Goal: Task Accomplishment & Management: Use online tool/utility

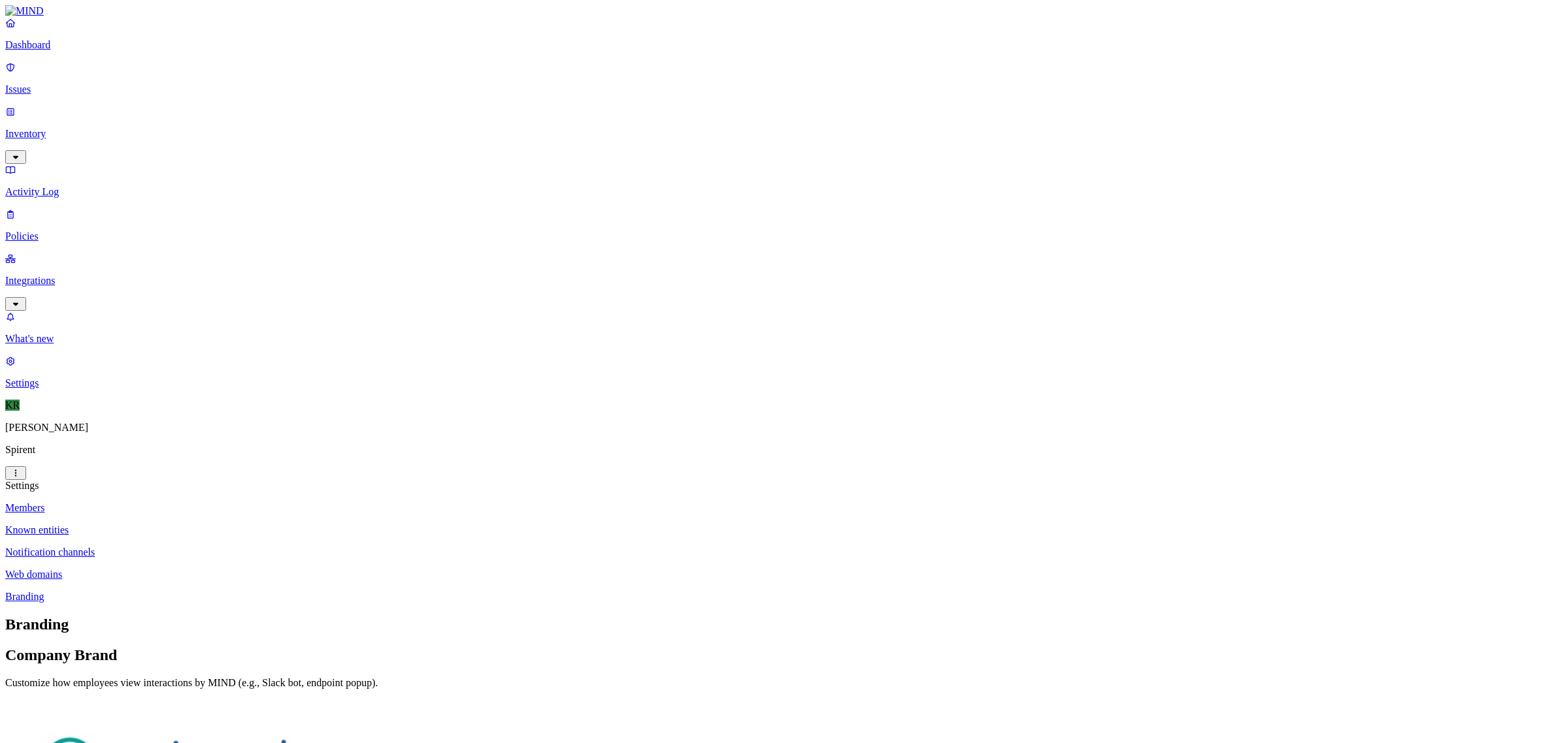
click at [178, 503] on p "Members" at bounding box center [784, 508] width 1558 height 12
click at [76, 647] on button "Add member" at bounding box center [41, 653] width 71 height 14
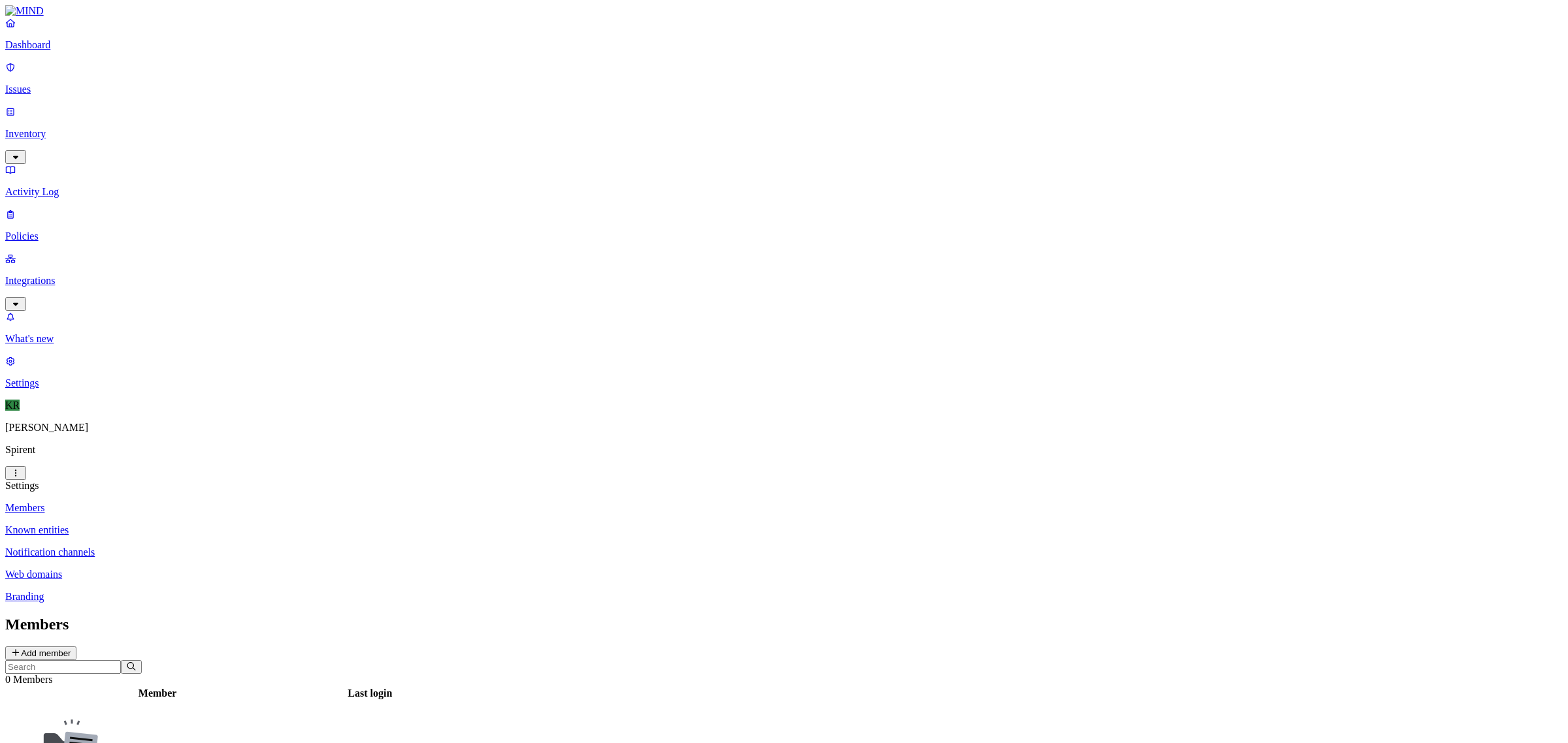
click at [45, 49] on link "Dashboard" at bounding box center [784, 33] width 1558 height 34
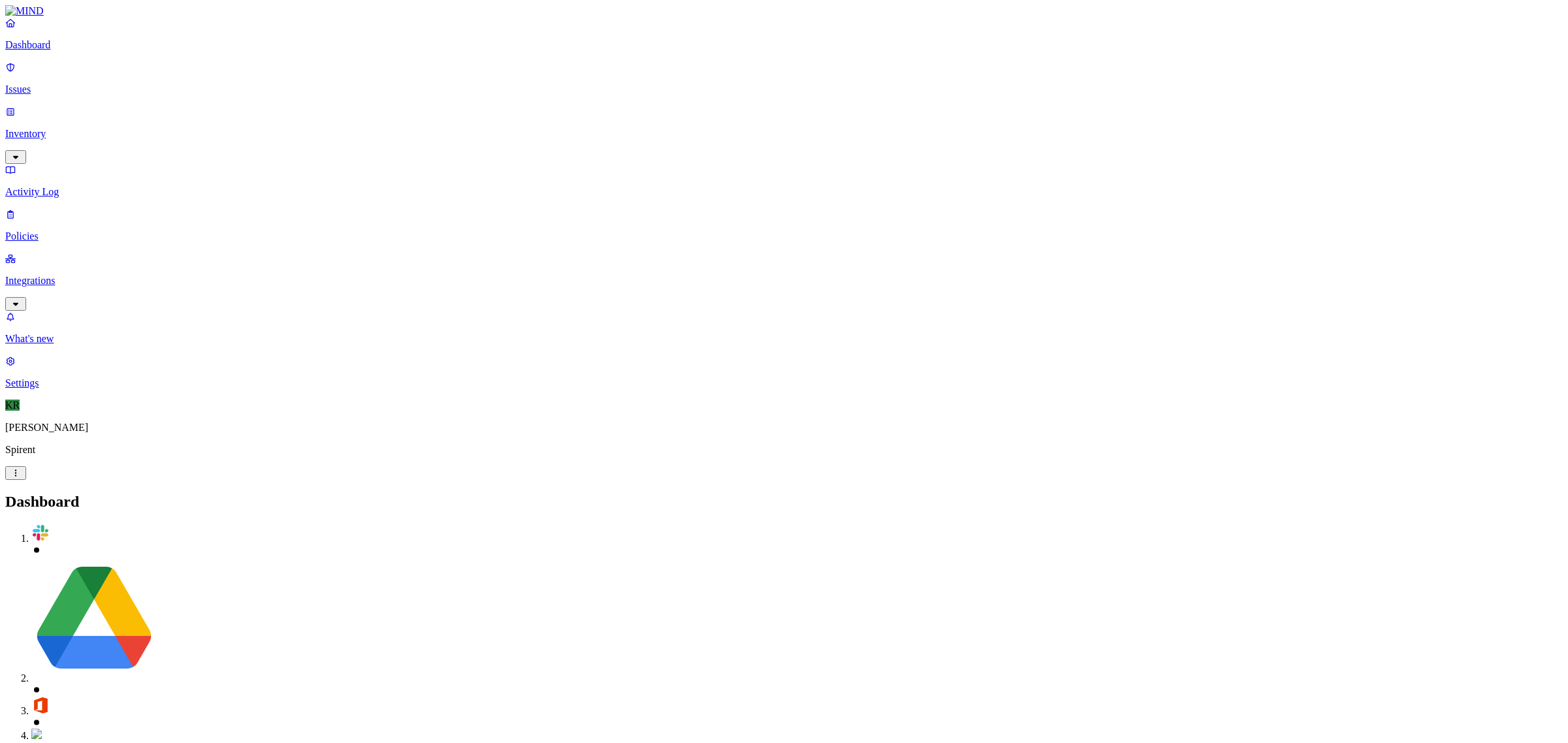
click at [49, 85] on p "Issues" at bounding box center [784, 89] width 1558 height 12
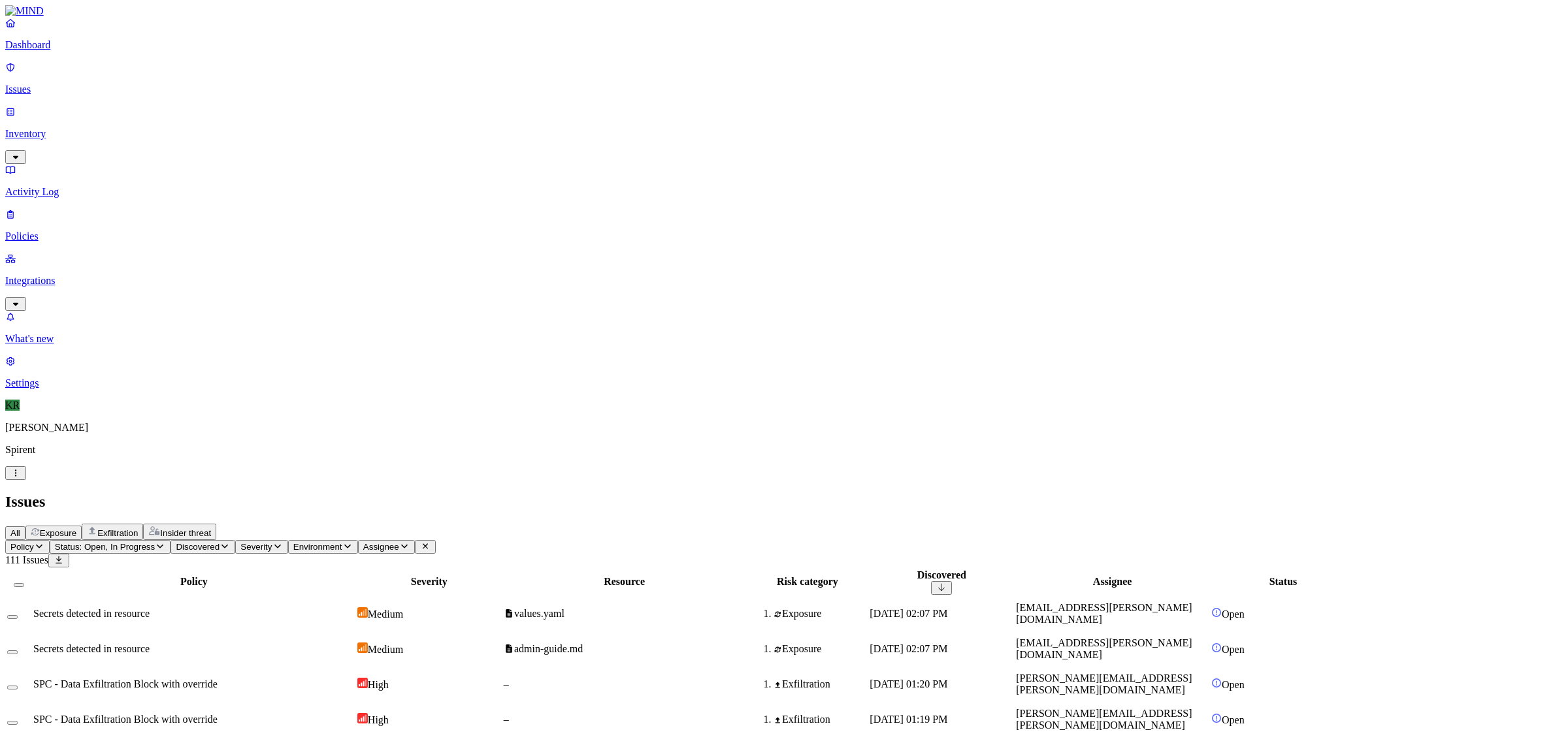
scroll to position [82, 0]
click at [211, 528] on span "Insider threat" at bounding box center [186, 533] width 51 height 10
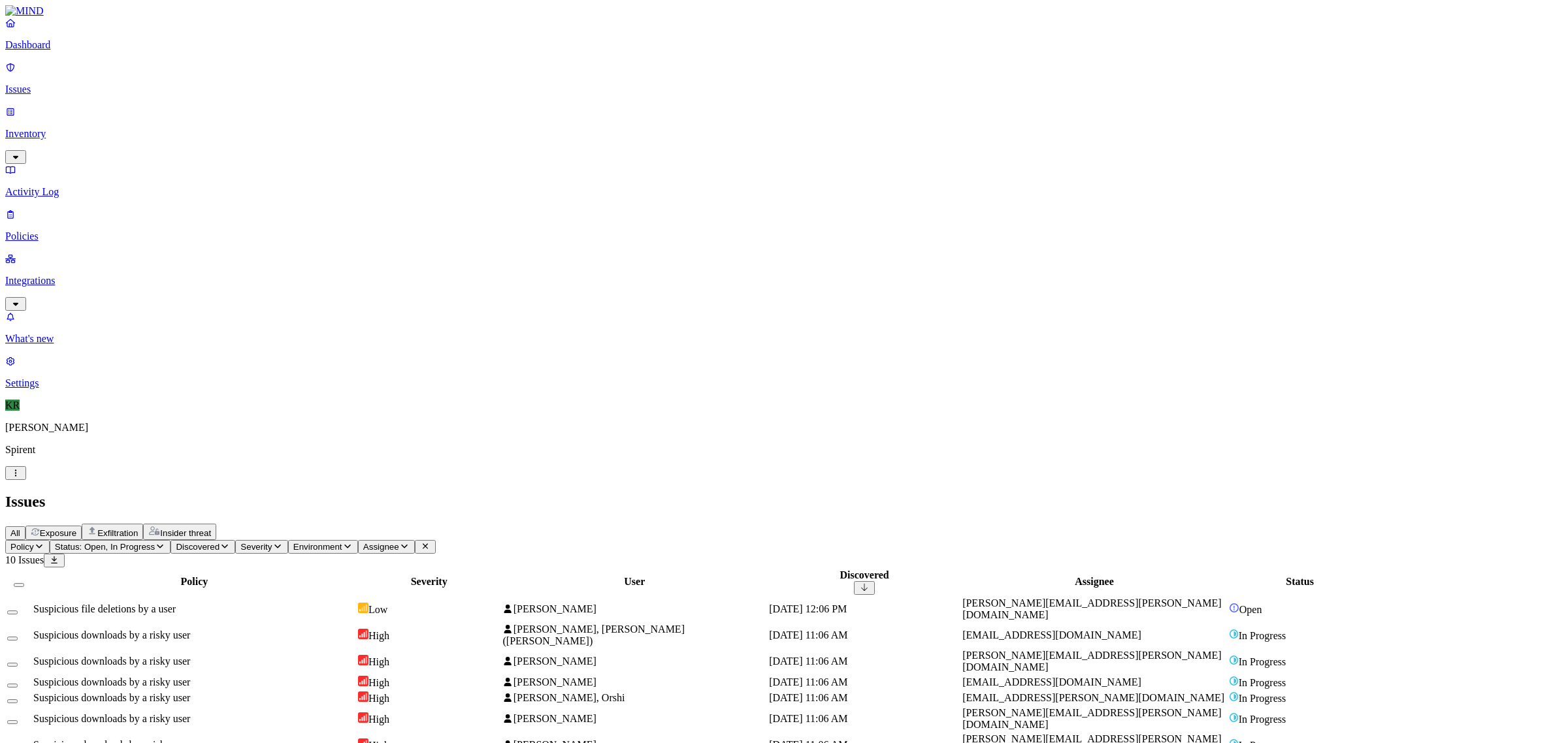
click at [387, 604] on span "Low" at bounding box center [378, 610] width 19 height 11
click at [155, 542] on span "Status: Open, In Progress" at bounding box center [104, 547] width 100 height 10
click at [272, 213] on span "Resolved" at bounding box center [257, 218] width 39 height 11
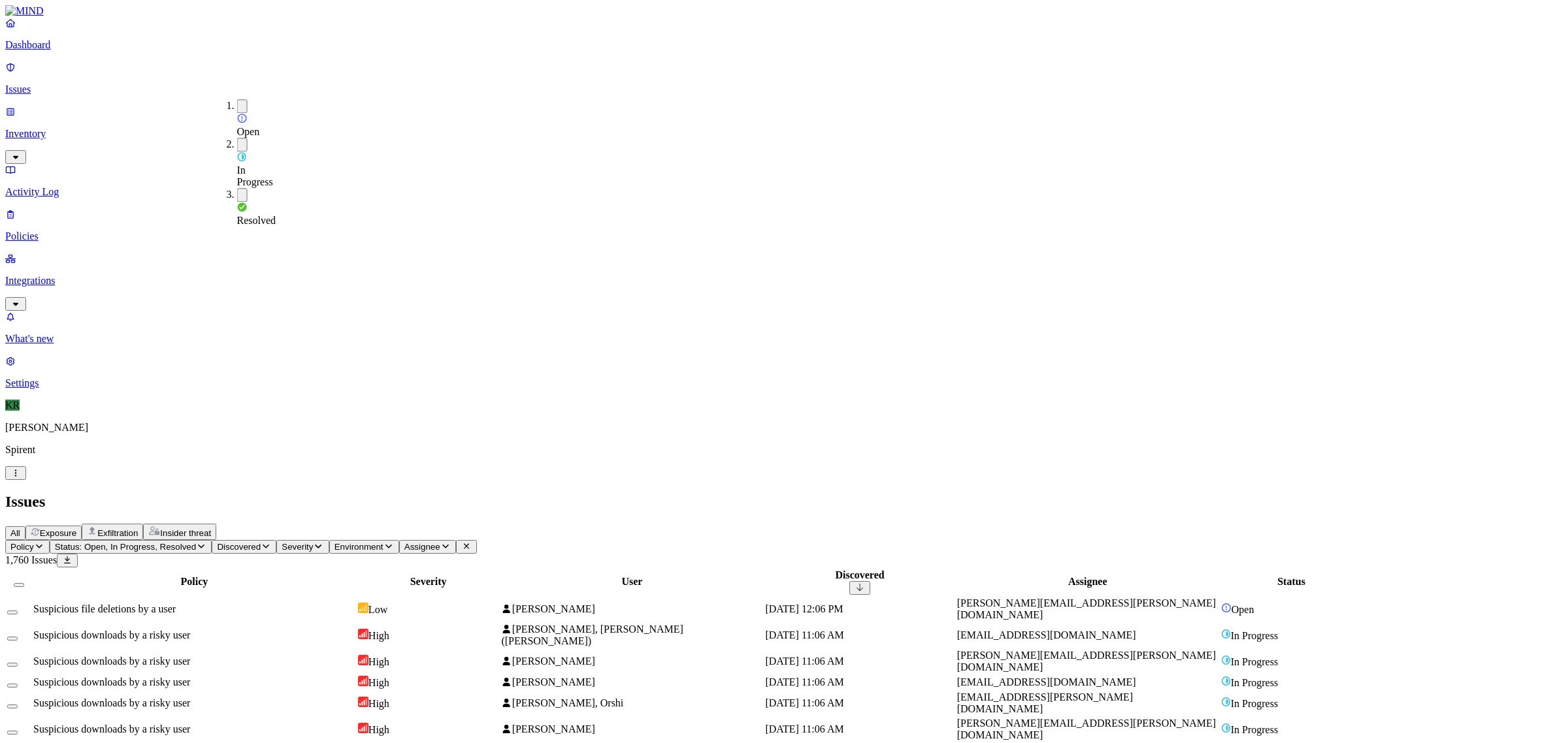
click at [237, 201] on div "Resolved" at bounding box center [237, 213] width 0 height 25
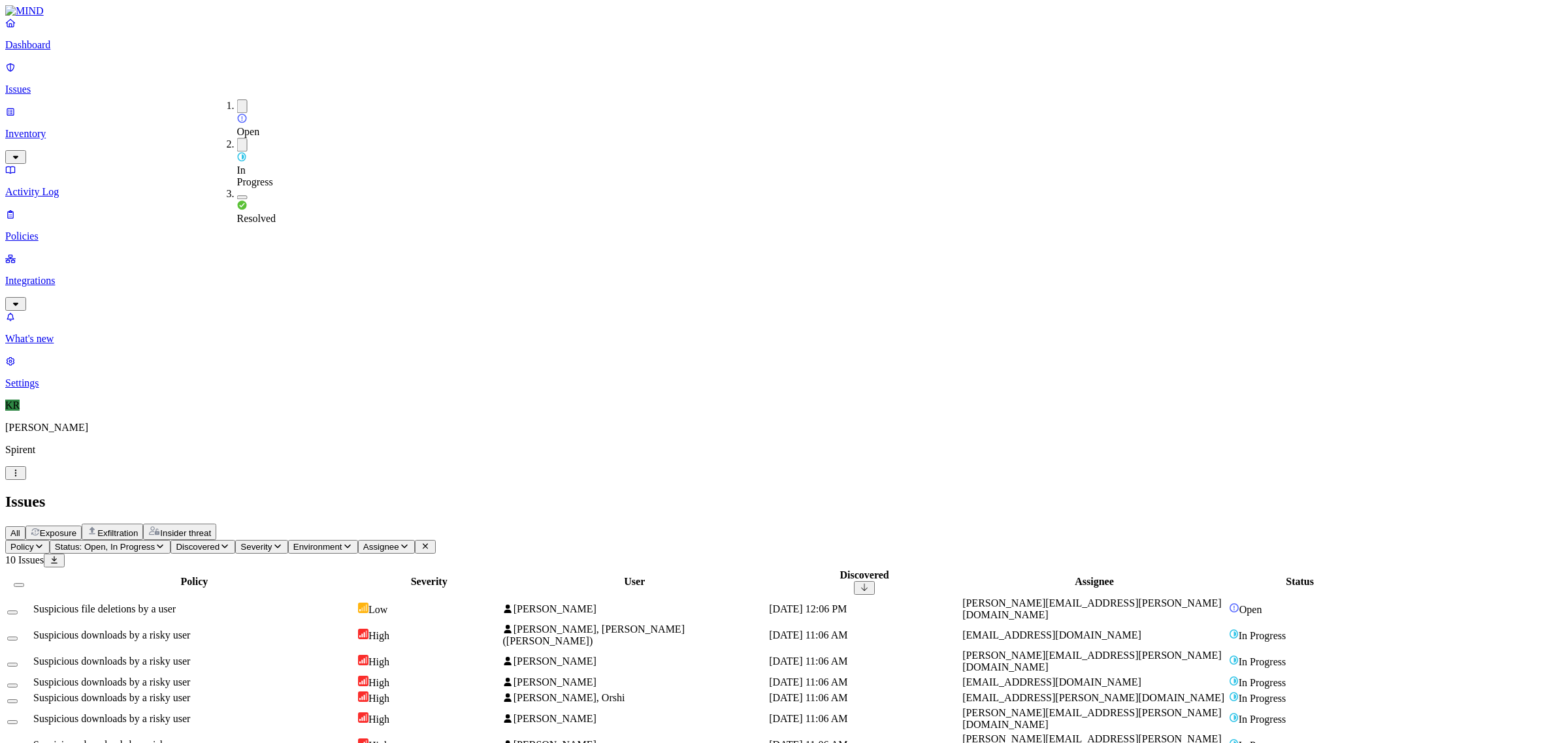
click at [684, 624] on span "[PERSON_NAME], [PERSON_NAME] ([PERSON_NAME])" at bounding box center [594, 635] width 182 height 23
click at [138, 528] on span "Exfiltration" at bounding box center [117, 533] width 41 height 10
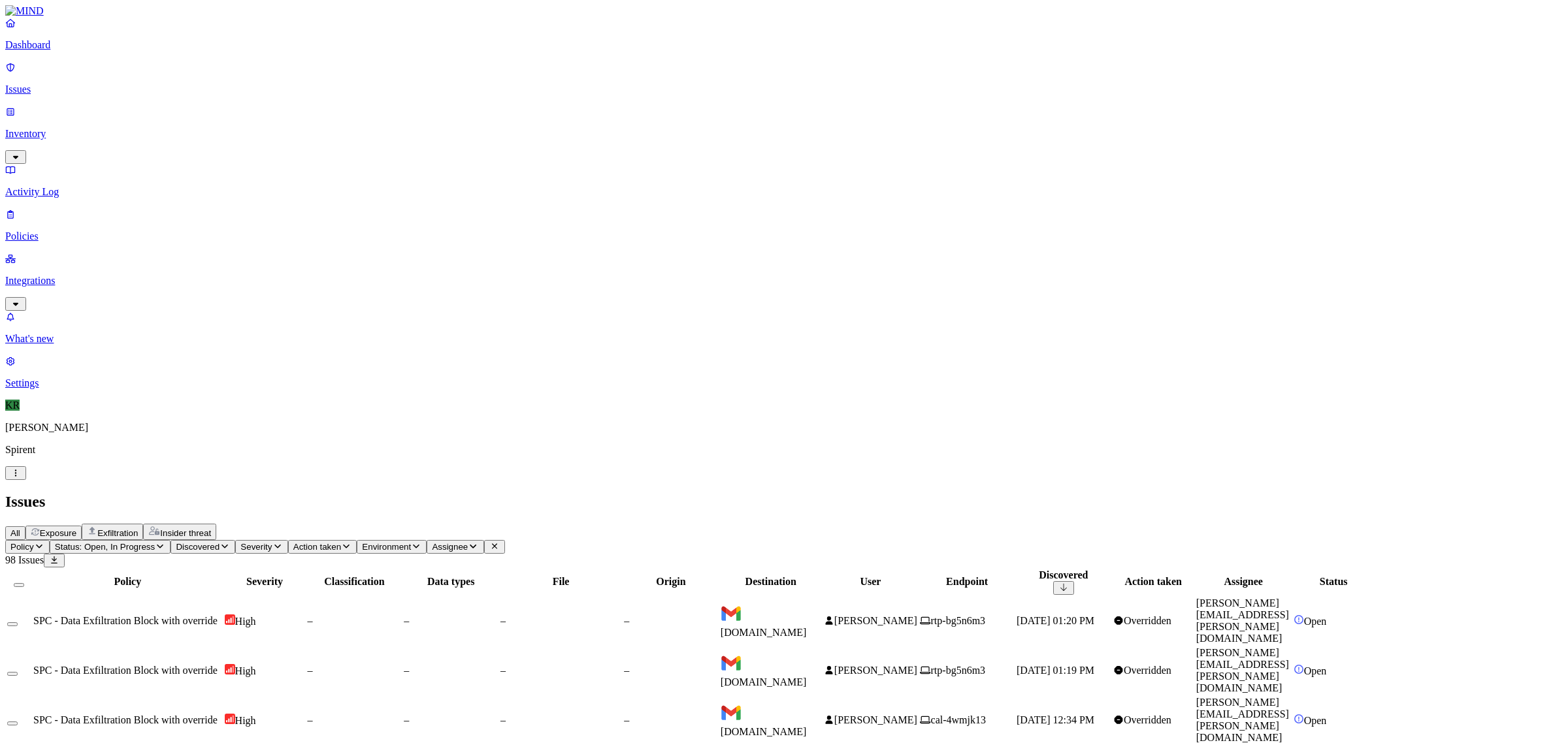
drag, startPoint x: 1389, startPoint y: 619, endPoint x: 1297, endPoint y: 619, distance: 92.0
copy link "[PERSON_NAME][DOMAIN_NAME][EMAIL_ADDRESS][DOMAIN_NAME]"
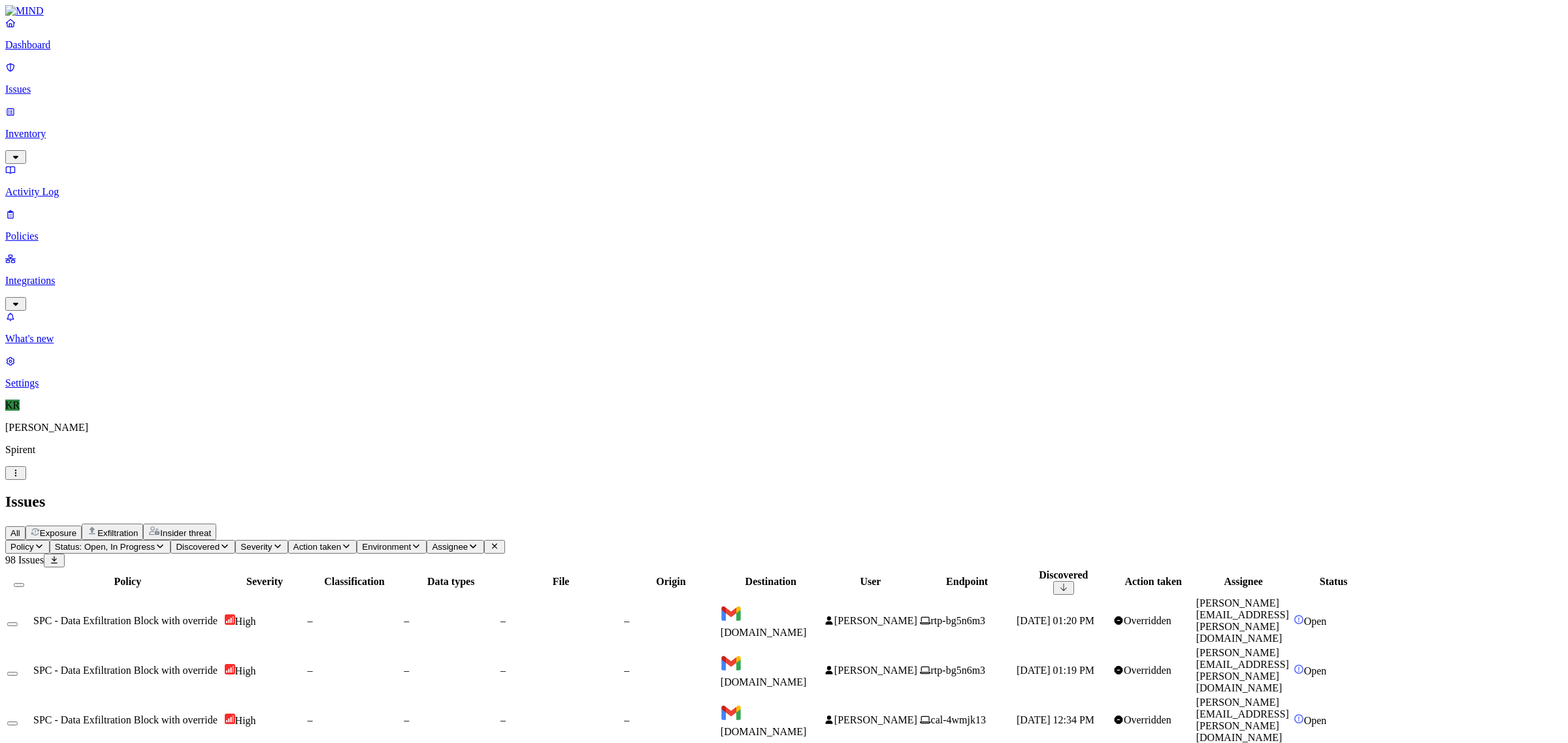
scroll to position [201, 0]
click at [24, 583] on button "Select all" at bounding box center [18, 585] width 10 height 4
click at [24, 578] on button "Select all" at bounding box center [18, 585] width 10 height 14
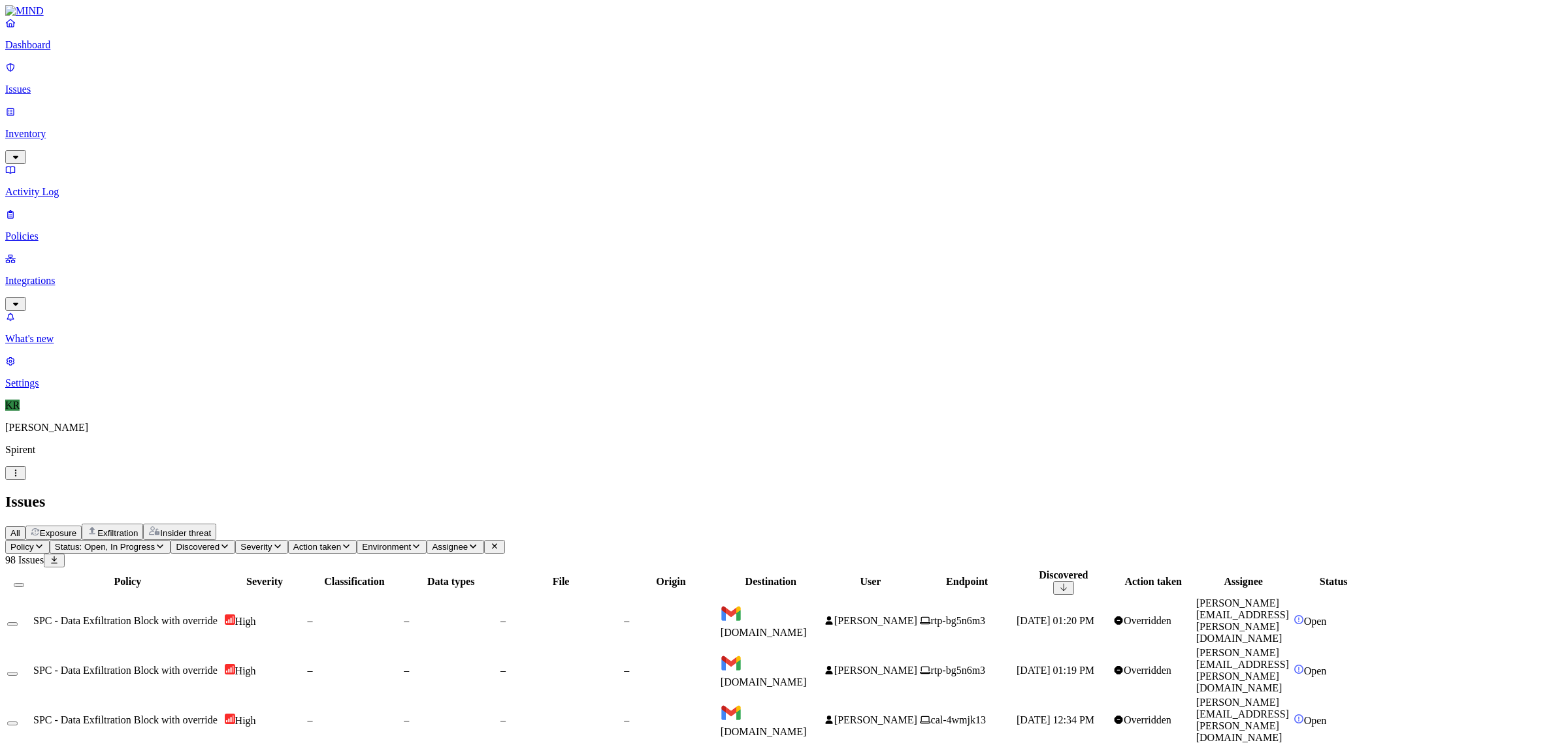
click at [24, 583] on button "Select all" at bounding box center [18, 585] width 10 height 4
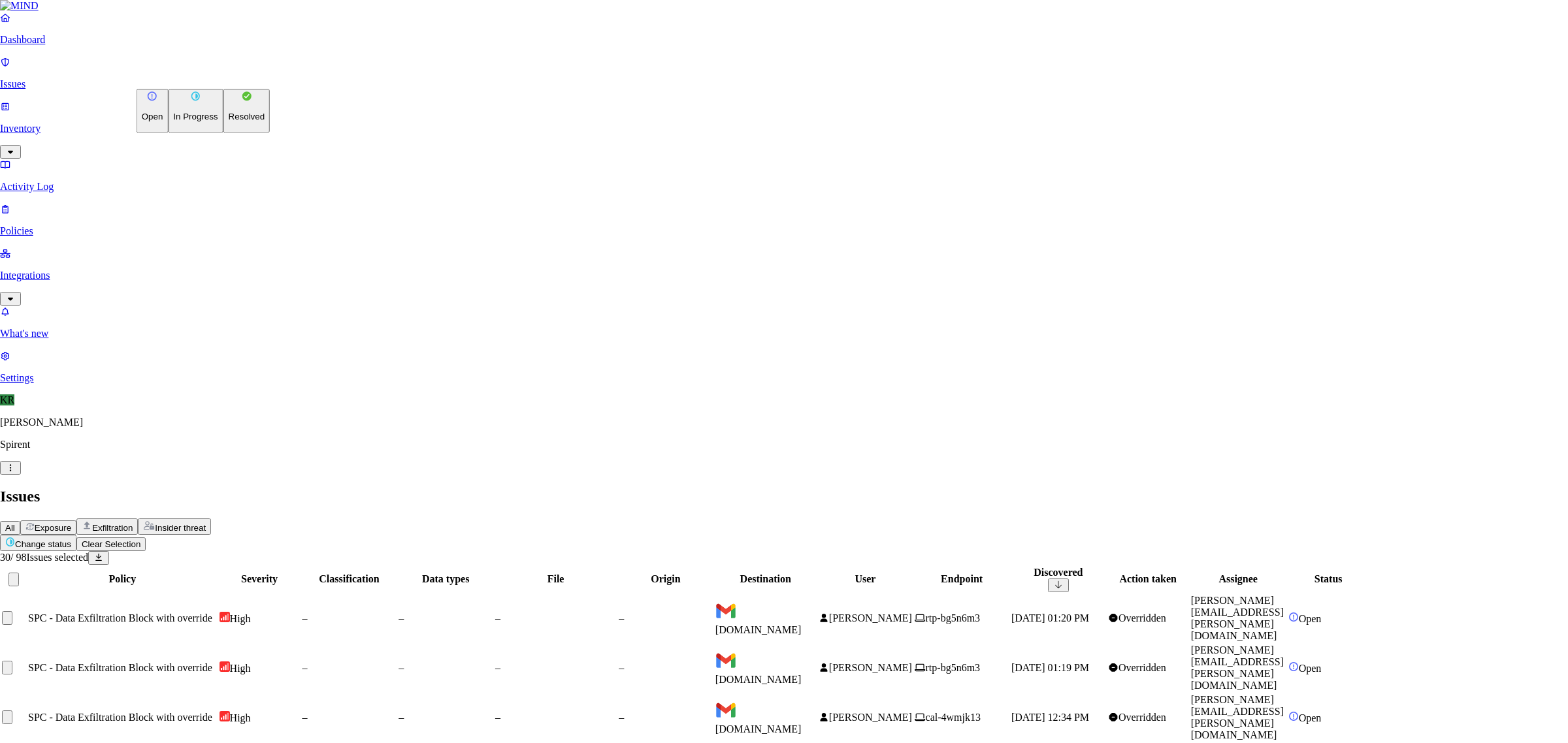
click at [229, 122] on p "Resolved" at bounding box center [247, 117] width 37 height 10
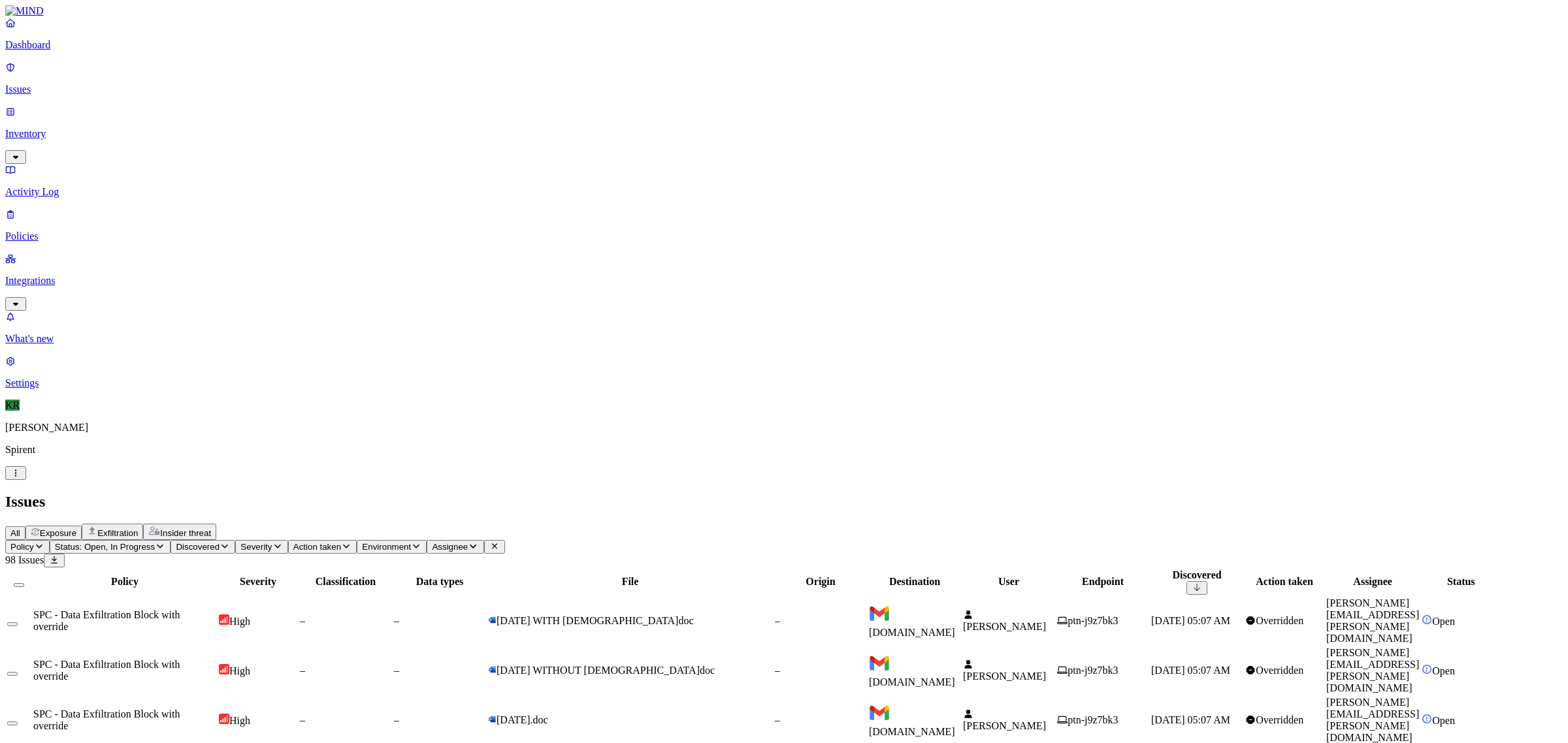
scroll to position [201, 0]
click at [24, 583] on button "Select all" at bounding box center [18, 585] width 10 height 4
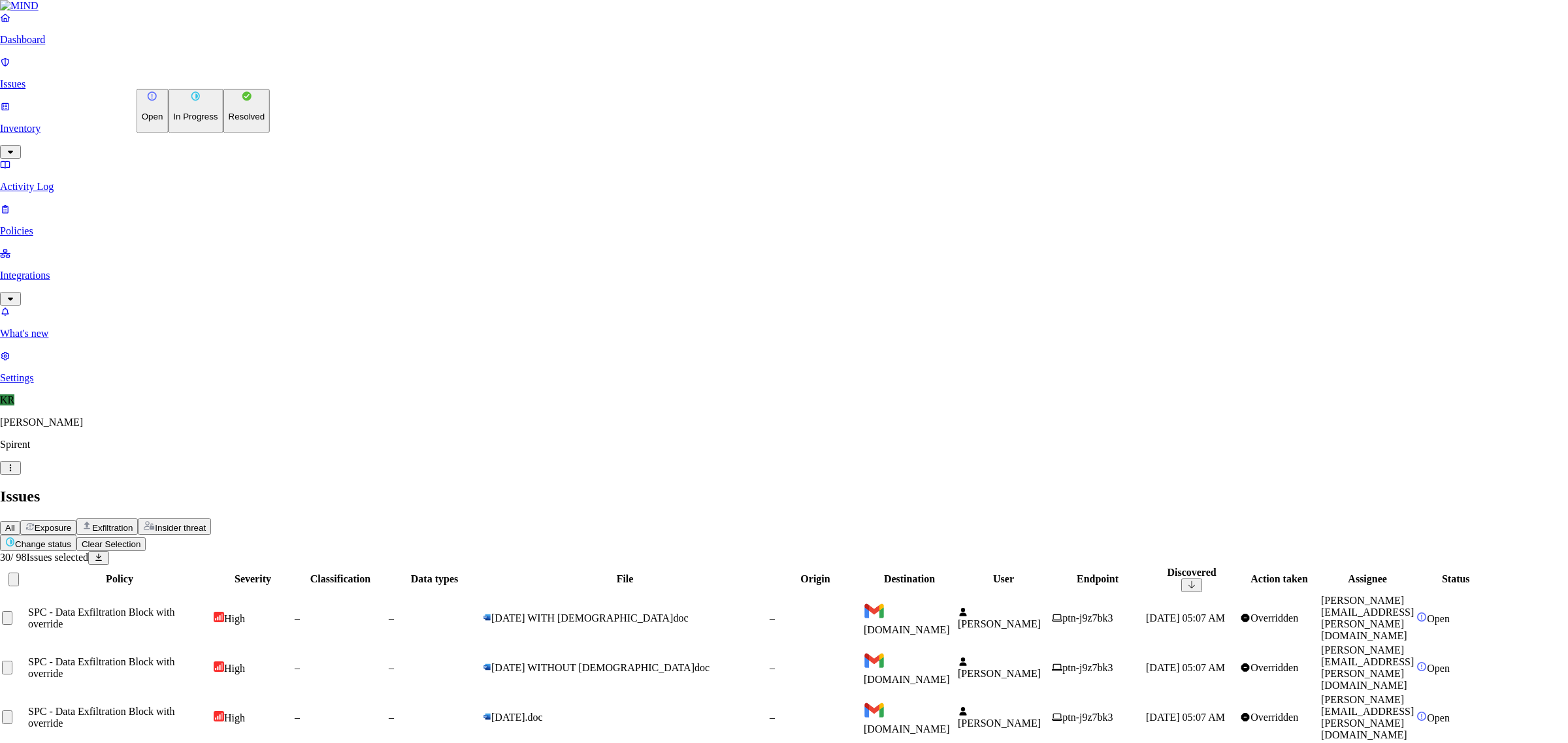
click at [229, 122] on p "Resolved" at bounding box center [247, 117] width 37 height 10
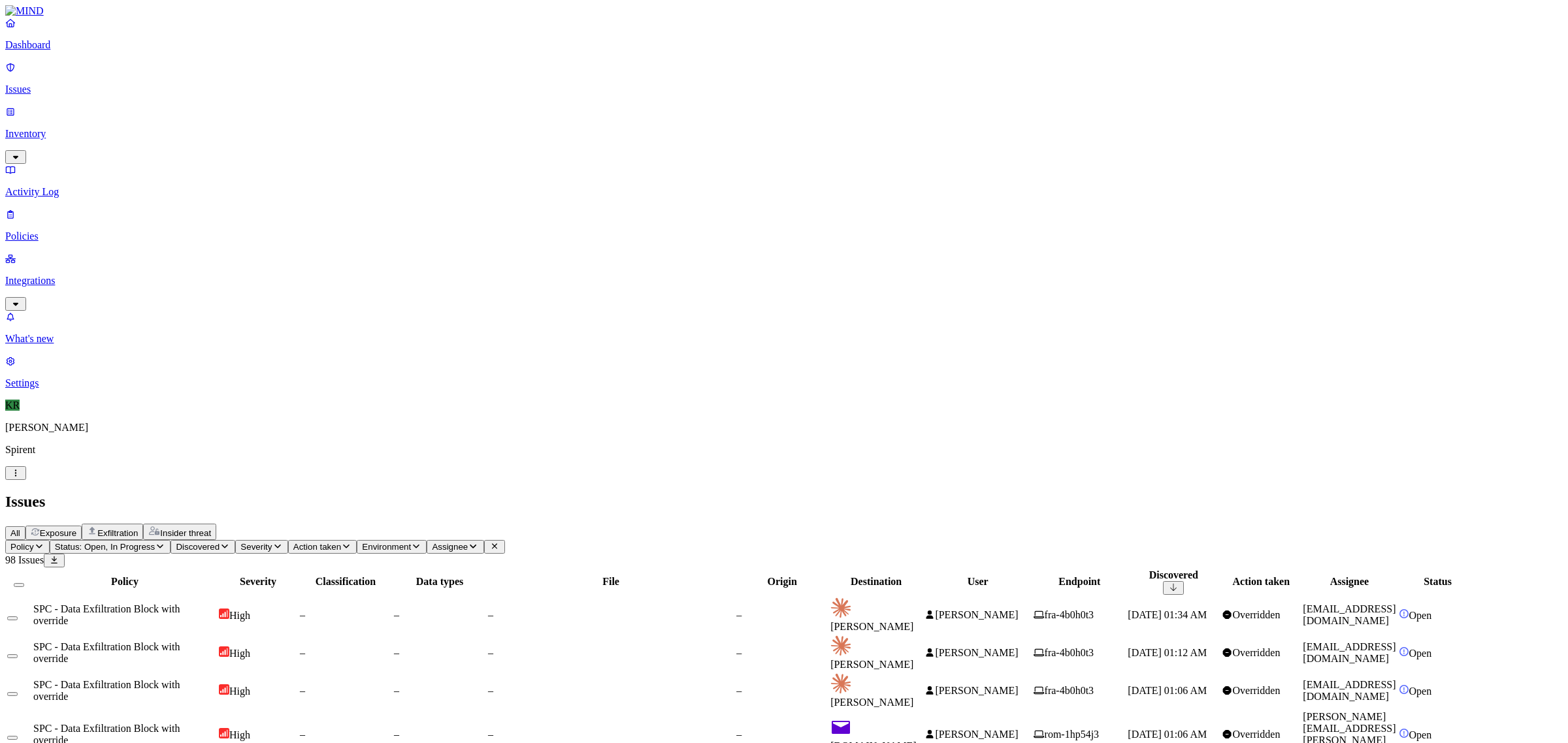
click at [828, 729] on div "–" at bounding box center [782, 734] width 92 height 12
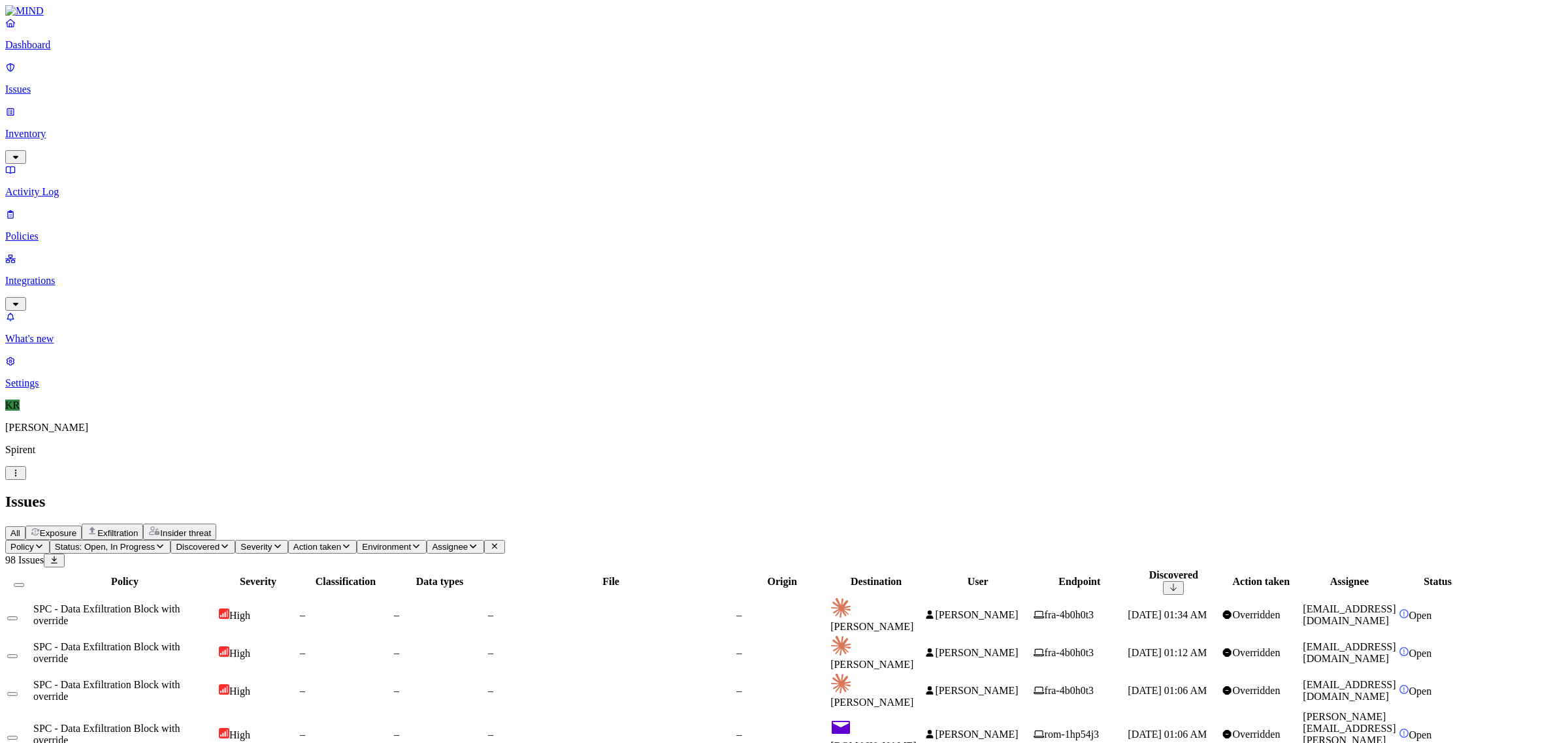
click at [24, 583] on button "Select all" at bounding box center [18, 585] width 10 height 4
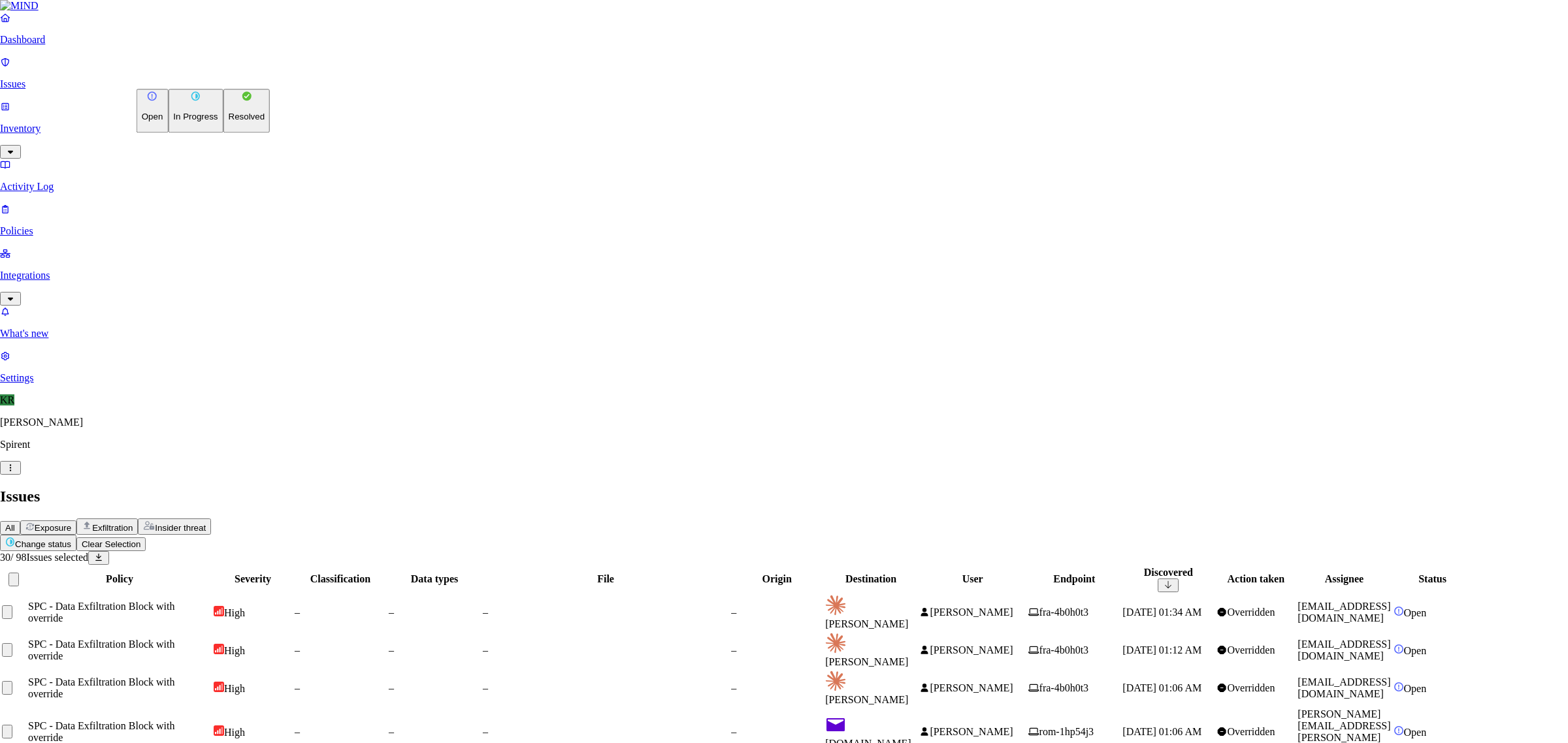
click at [223, 132] on button "Resolved" at bounding box center [246, 111] width 47 height 44
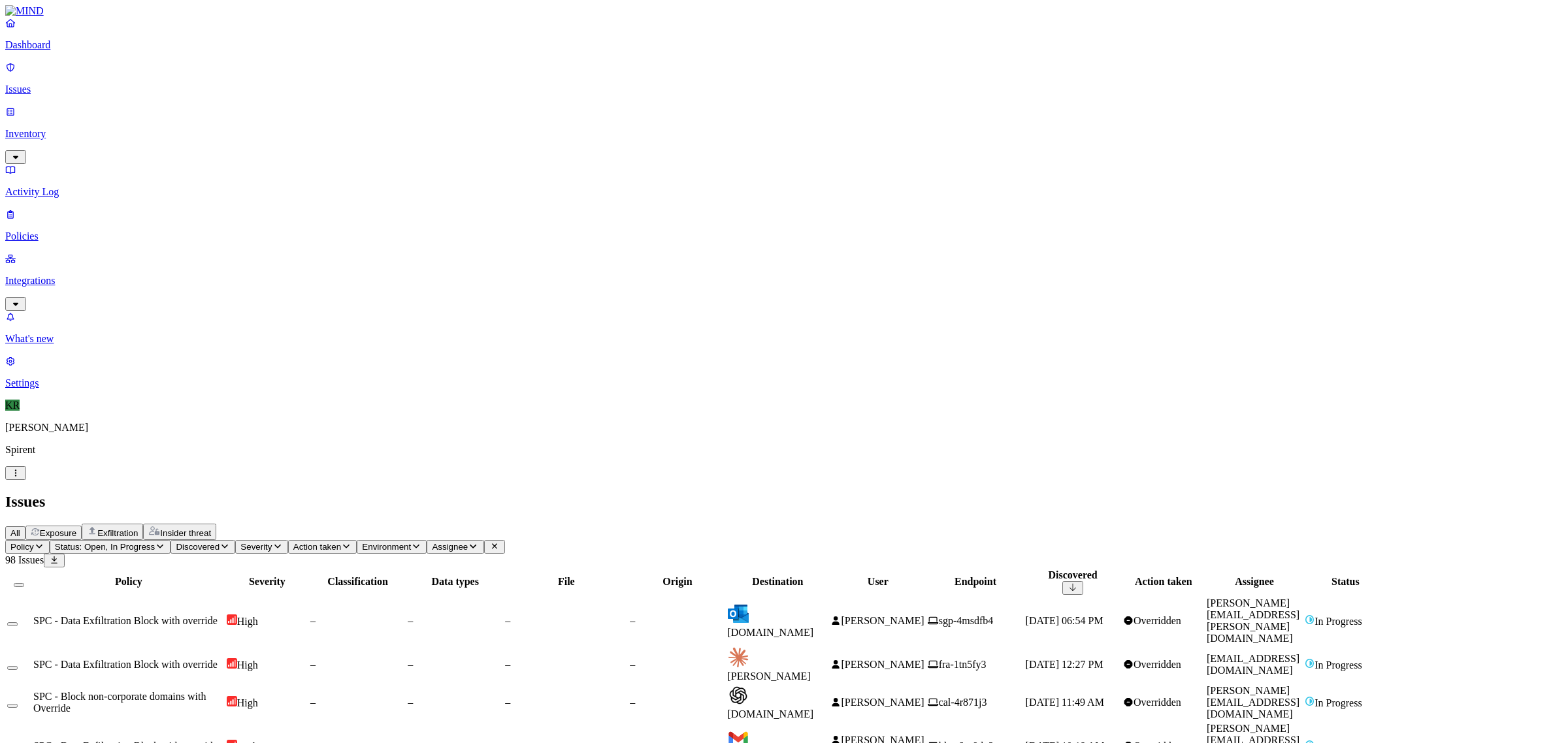
click at [926, 597] on td "[PERSON_NAME]" at bounding box center [878, 621] width 96 height 49
drag, startPoint x: 1187, startPoint y: 14, endPoint x: 1208, endPoint y: 53, distance: 44.3
click at [155, 542] on span "Status: Open, In Progress" at bounding box center [104, 547] width 100 height 10
click at [237, 151] on div "In Progress" at bounding box center [237, 170] width 0 height 37
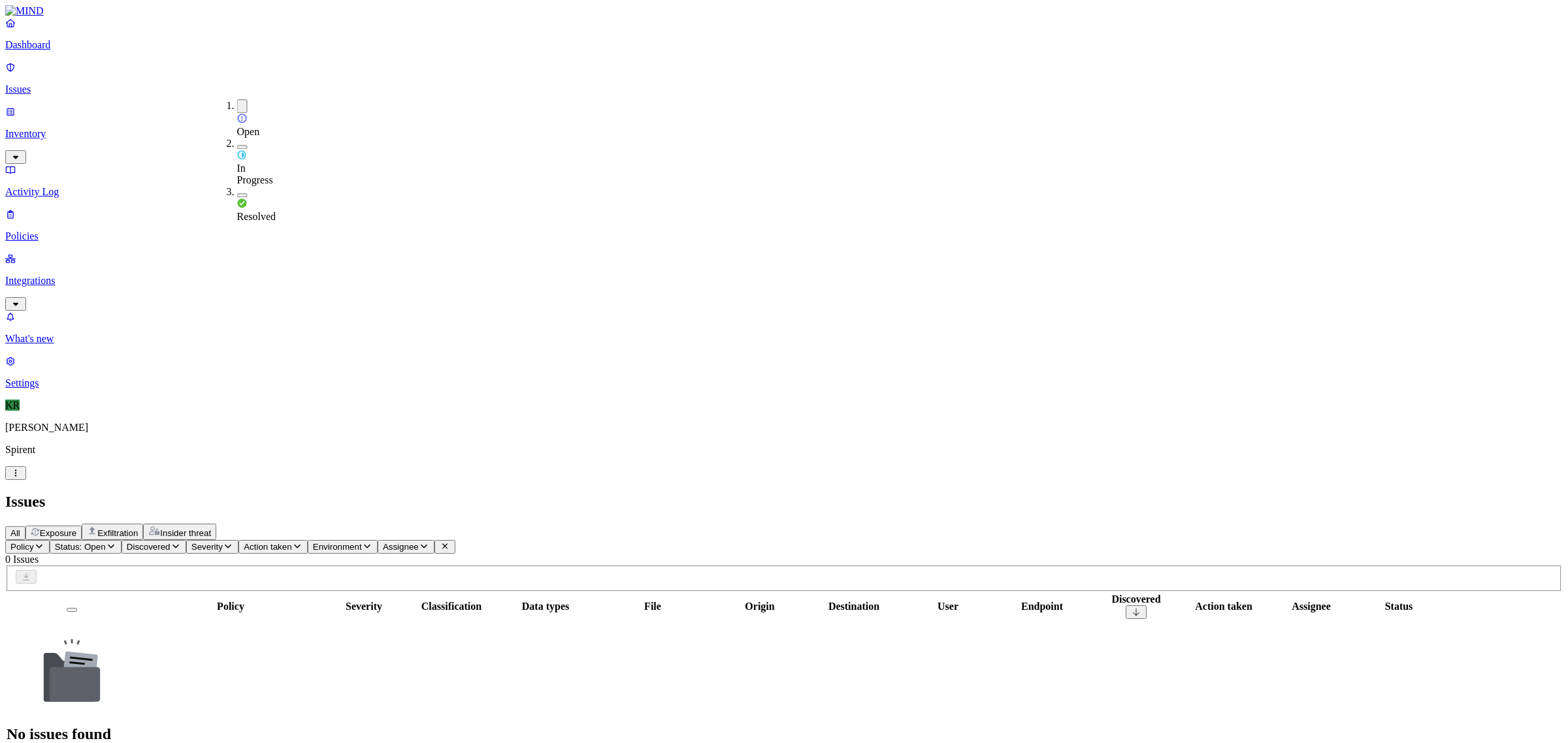
click at [82, 526] on button "Exposure" at bounding box center [53, 533] width 57 height 14
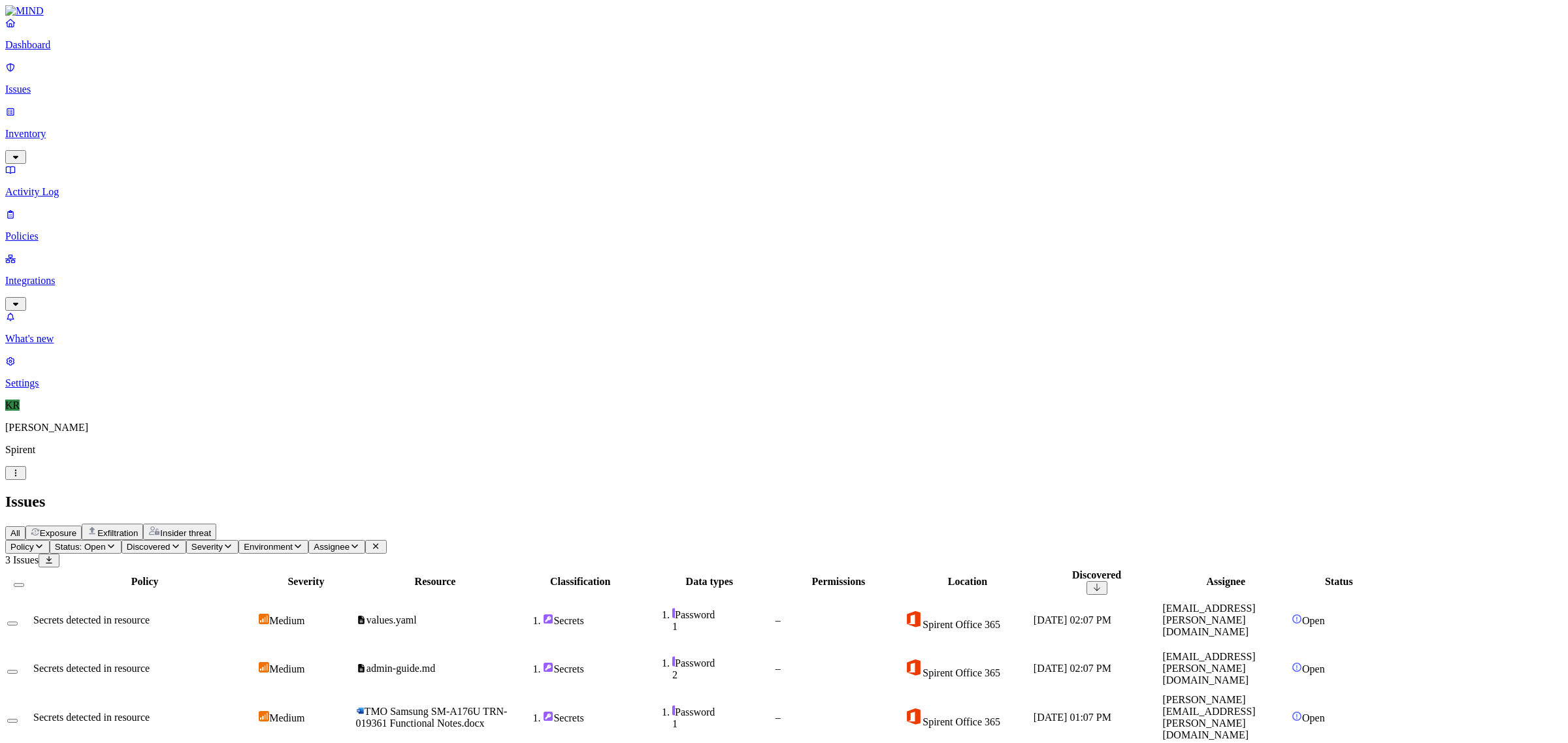
click at [257, 597] on td "Secrets detected in resource" at bounding box center [144, 620] width 224 height 47
click at [515, 645] on td "admin-guide.md" at bounding box center [435, 668] width 160 height 47
click at [24, 583] on button "Select all" at bounding box center [18, 585] width 10 height 4
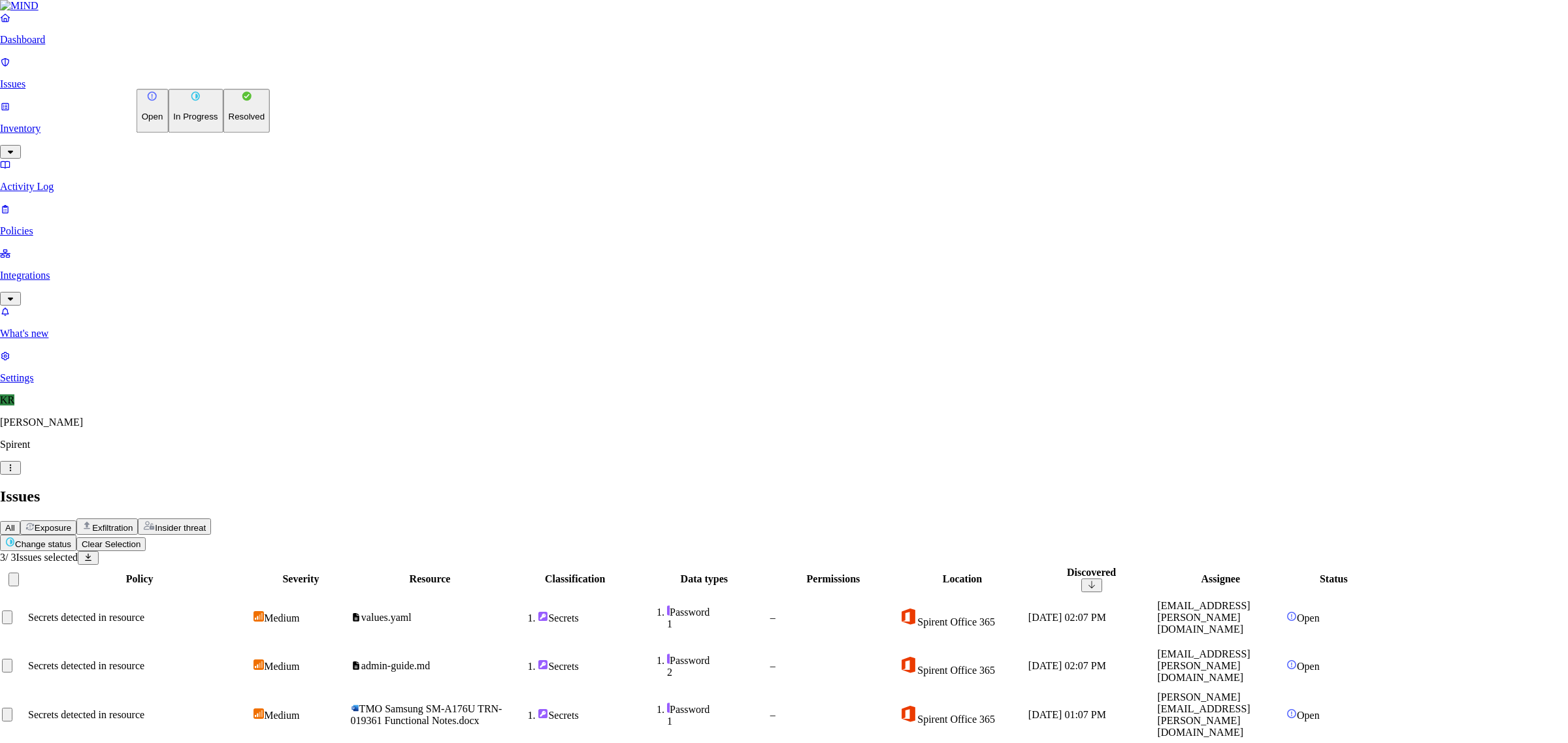
click at [178, 79] on html "Dashboard Issues Inventory Activity Log Policies Integrations What's new 1 Sett…" at bounding box center [784, 375] width 1568 height 751
click at [229, 122] on p "Resolved" at bounding box center [247, 117] width 37 height 10
